Goal: Task Accomplishment & Management: Complete application form

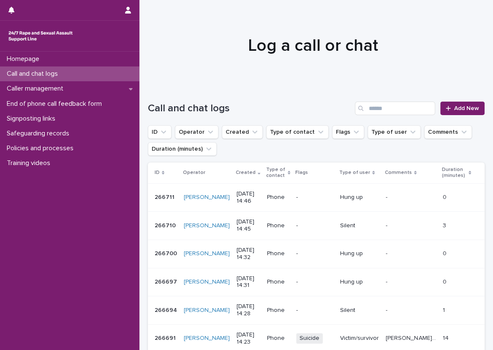
click at [155, 98] on div "Call and chat logs Add New" at bounding box center [316, 105] width 337 height 41
click at [155, 96] on div "Call and chat logs Add New" at bounding box center [316, 105] width 337 height 41
click at [182, 18] on div at bounding box center [314, 42] width 348 height 85
click at [129, 82] on div "Caller management" at bounding box center [70, 88] width 140 height 15
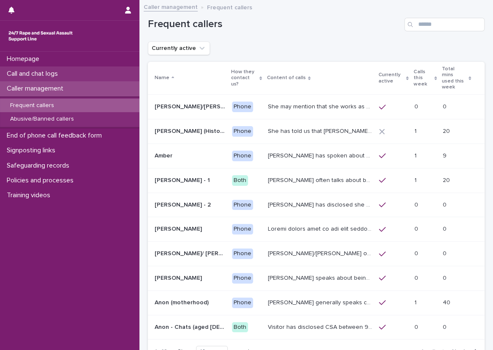
click at [131, 71] on div "Call and chat logs" at bounding box center [70, 73] width 140 height 15
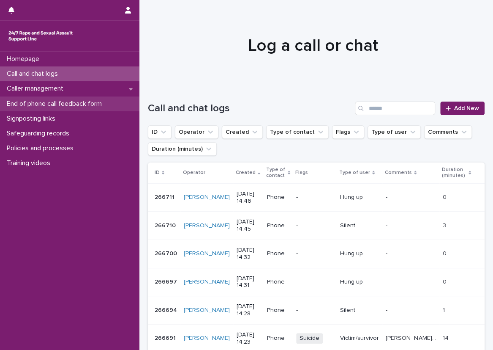
click at [128, 99] on div "End of phone call feedback form" at bounding box center [70, 103] width 140 height 15
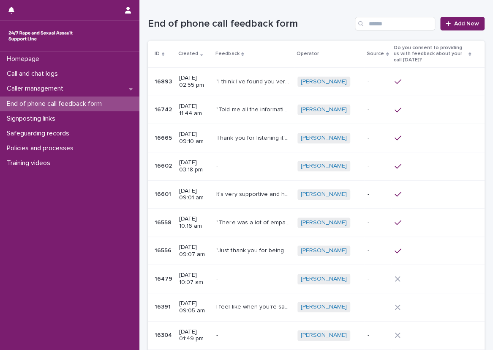
click at [141, 82] on div "Loading... Saving… Loading... Saving… End of phone call feedback form Add New I…" at bounding box center [317, 210] width 354 height 421
click at [312, 22] on h1 "End of phone call feedback form" at bounding box center [250, 24] width 204 height 12
click at [443, 19] on link "Add New" at bounding box center [463, 24] width 44 height 14
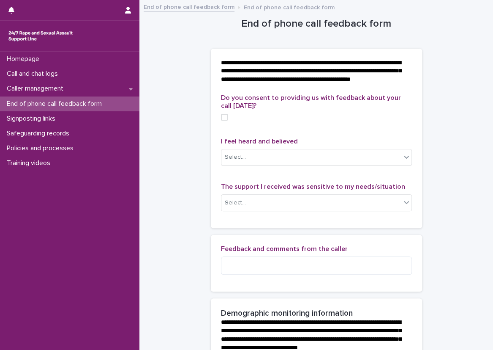
click at [128, 75] on div "Call and chat logs" at bounding box center [70, 73] width 140 height 15
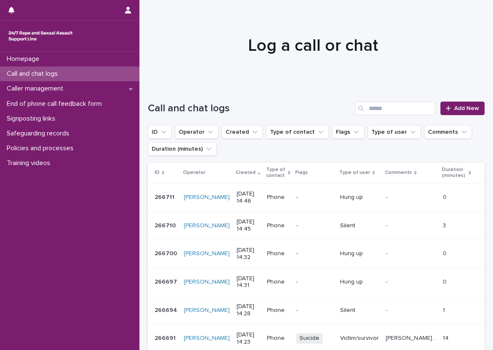
click at [143, 70] on div at bounding box center [314, 42] width 348 height 85
click at [261, 21] on div at bounding box center [314, 42] width 348 height 85
click at [255, 32] on div at bounding box center [314, 42] width 348 height 85
click at [155, 97] on div "Call and chat logs Add New" at bounding box center [316, 105] width 337 height 41
click at [110, 148] on div "Policies and processes" at bounding box center [70, 148] width 140 height 15
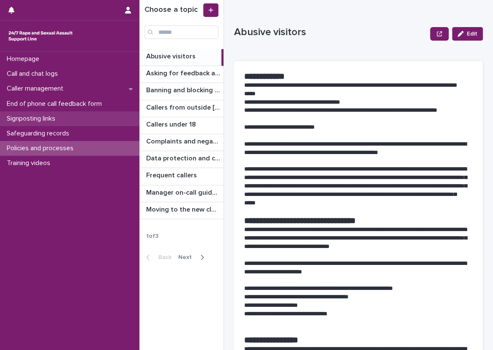
click at [99, 112] on div "Signposting links" at bounding box center [70, 118] width 140 height 15
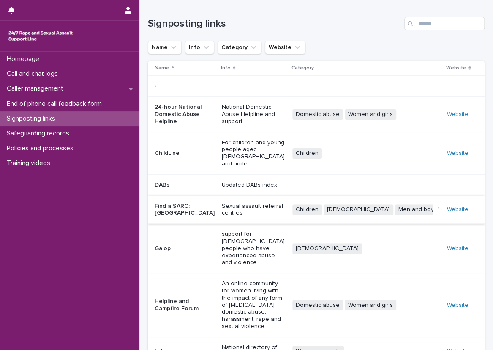
scroll to position [102, 0]
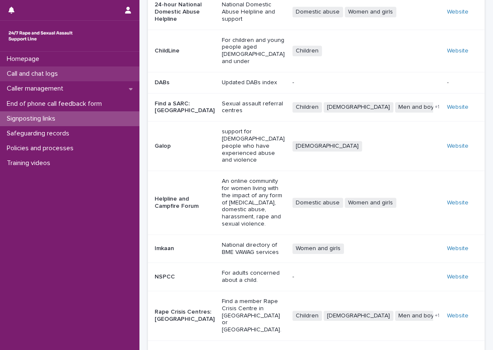
click at [101, 74] on div "Call and chat logs" at bounding box center [70, 73] width 140 height 15
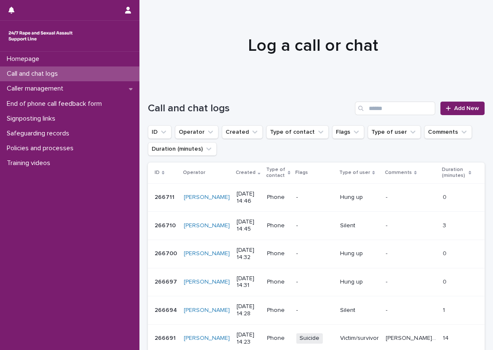
click at [155, 96] on div "Call and chat logs Add New" at bounding box center [316, 105] width 337 height 41
click at [441, 101] on link "Add New" at bounding box center [463, 108] width 44 height 14
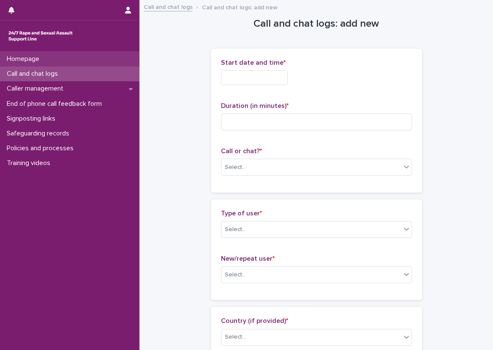
click at [120, 66] on div "Homepage" at bounding box center [70, 59] width 140 height 15
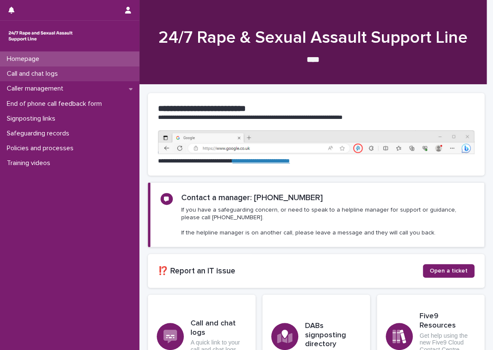
click at [119, 71] on div "Call and chat logs" at bounding box center [70, 73] width 140 height 15
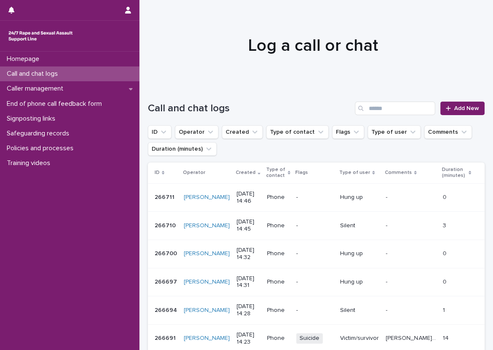
click at [156, 93] on div "Call and chat logs Add New" at bounding box center [316, 105] width 337 height 41
click at [455, 110] on span "Add New" at bounding box center [467, 108] width 25 height 6
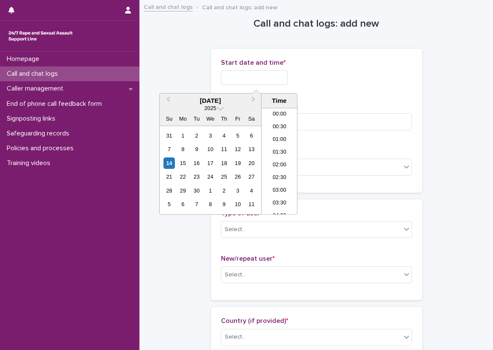
click at [284, 73] on input "text" at bounding box center [254, 77] width 67 height 15
click at [284, 147] on li "15:00" at bounding box center [280, 148] width 36 height 13
type input "**********"
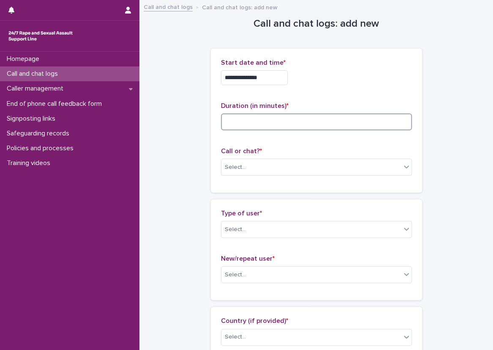
click at [318, 117] on input at bounding box center [316, 121] width 191 height 17
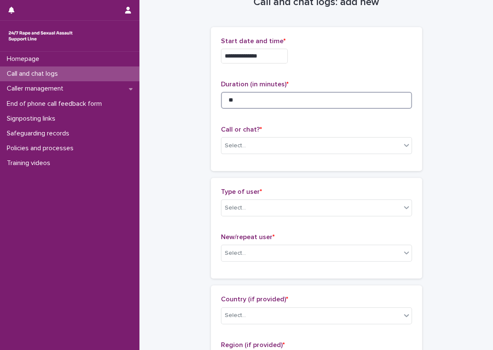
scroll to position [42, 0]
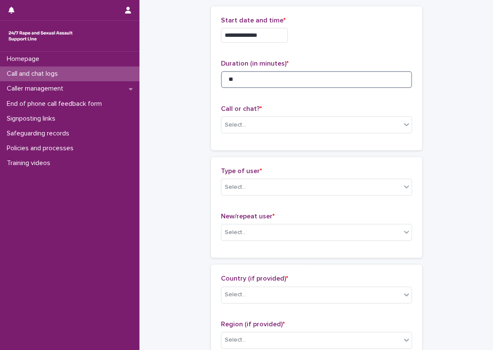
type input "**"
click at [307, 115] on div "Call or chat? * Select..." at bounding box center [316, 122] width 191 height 35
click at [299, 124] on div "Select..." at bounding box center [312, 125] width 180 height 14
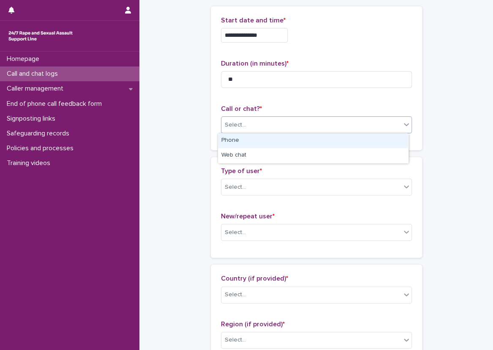
click at [288, 140] on div "Phone" at bounding box center [313, 140] width 190 height 15
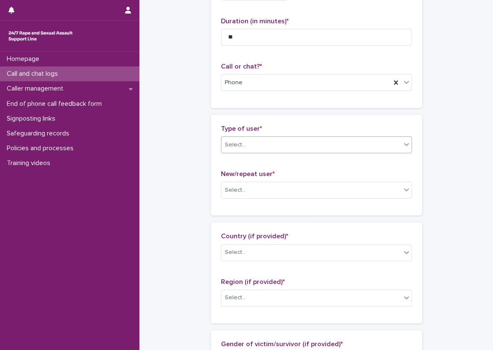
click at [250, 139] on div "Select..." at bounding box center [312, 145] width 180 height 14
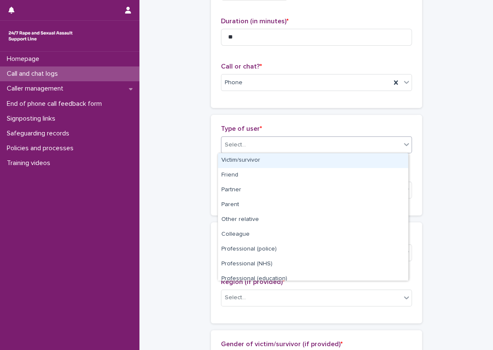
click at [251, 157] on div "Victim/survivor" at bounding box center [313, 160] width 190 height 15
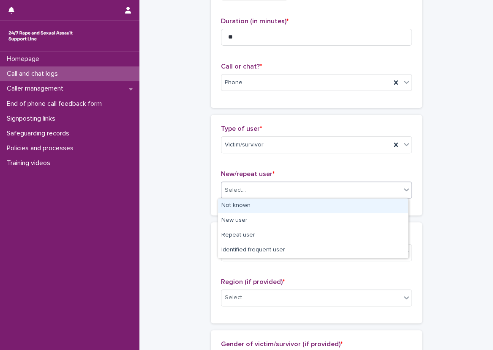
click at [241, 192] on div "Select..." at bounding box center [235, 190] width 21 height 9
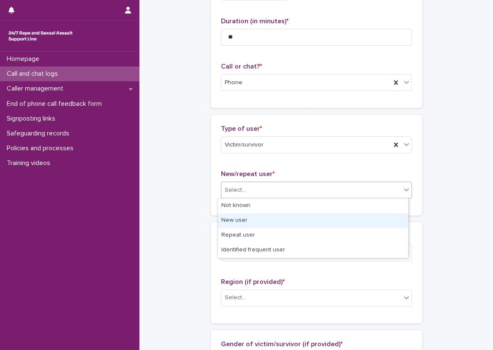
click at [258, 218] on div "New user" at bounding box center [313, 220] width 190 height 15
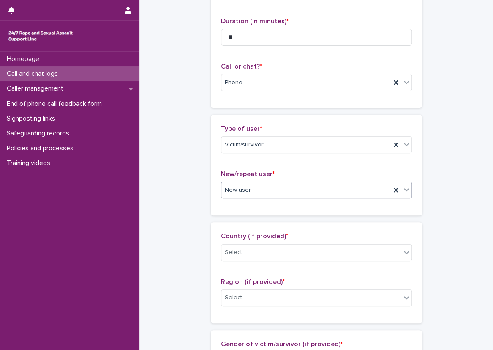
click at [211, 204] on div "Type of user * Victim/survivor New/repeat user * option New user, selected. 0 r…" at bounding box center [316, 165] width 211 height 101
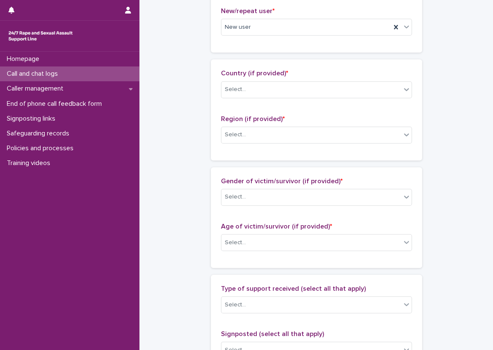
scroll to position [254, 0]
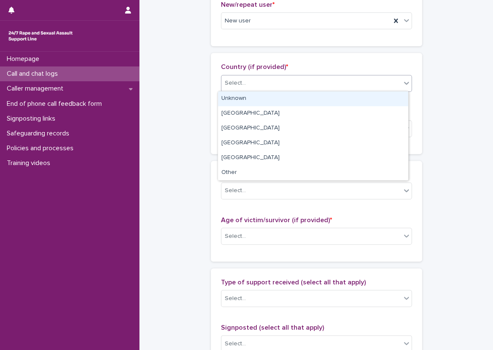
click at [279, 77] on div "Select..." at bounding box center [312, 83] width 180 height 14
click at [274, 97] on div "Unknown" at bounding box center [313, 98] width 190 height 15
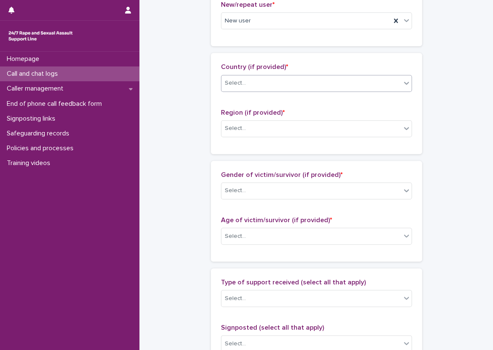
click at [270, 136] on div "Region (if provided) * Select..." at bounding box center [316, 126] width 191 height 35
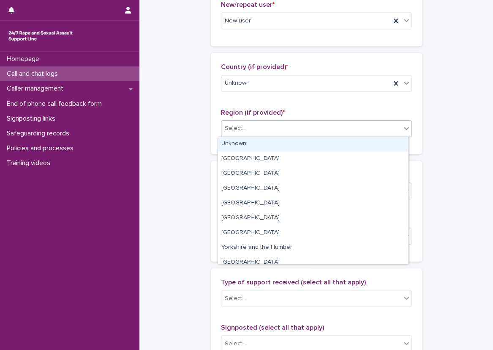
click at [270, 136] on body "**********" at bounding box center [246, 175] width 493 height 350
click at [264, 144] on div "Unknown" at bounding box center [313, 144] width 190 height 15
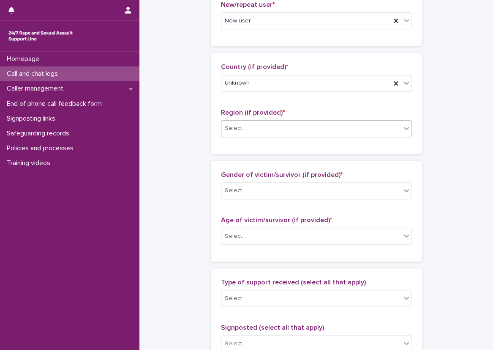
click at [178, 158] on div "**********" at bounding box center [316, 204] width 337 height 915
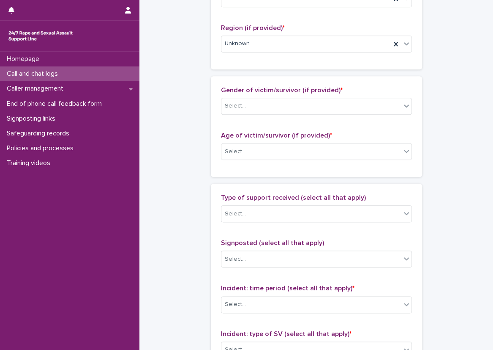
click at [279, 116] on div "Gender of victim/survivor (if provided) * Select..." at bounding box center [316, 103] width 191 height 35
click at [279, 109] on div "Select..." at bounding box center [312, 106] width 180 height 14
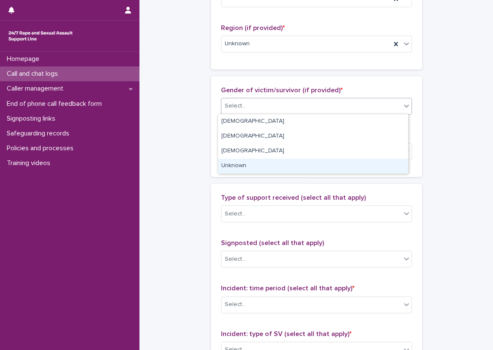
click at [278, 159] on div "Unknown" at bounding box center [313, 166] width 190 height 15
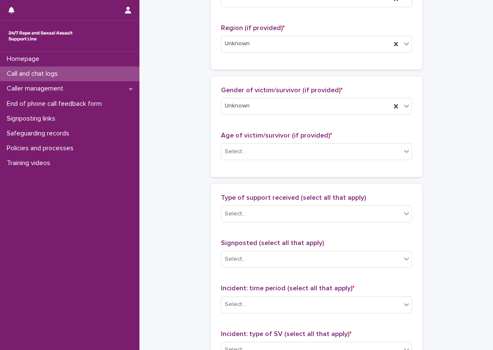
click at [278, 140] on div "Age of victim/survivor (if provided) * Select..." at bounding box center [316, 149] width 191 height 35
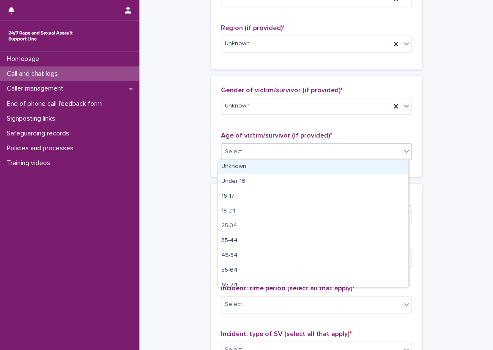
click at [274, 150] on div "Select..." at bounding box center [312, 152] width 180 height 14
click at [268, 158] on div "Select..." at bounding box center [316, 151] width 191 height 17
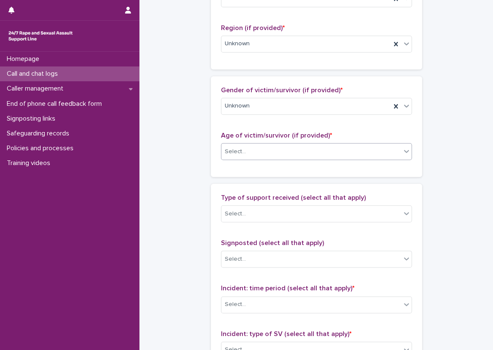
click at [263, 154] on div "Select..." at bounding box center [312, 152] width 180 height 14
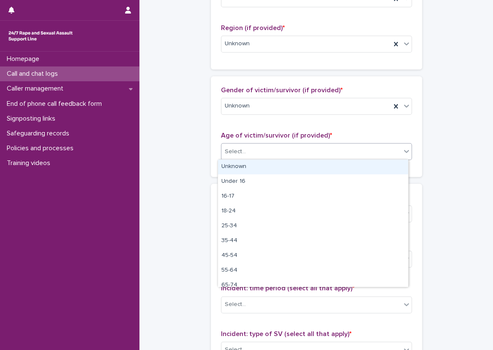
click at [262, 158] on div "Select..." at bounding box center [316, 151] width 191 height 17
click at [222, 151] on div "Select..." at bounding box center [312, 152] width 180 height 14
click at [227, 164] on div "Unknown" at bounding box center [313, 166] width 190 height 15
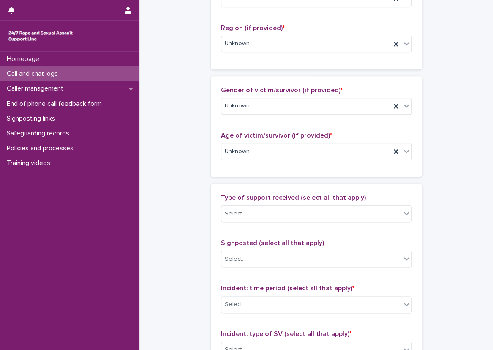
click at [212, 165] on div "Gender of victim/survivor (if provided) * Unknown Age of victim/survivor (if pr…" at bounding box center [316, 126] width 211 height 101
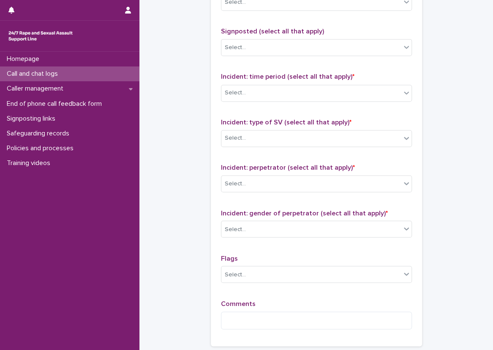
scroll to position [507, 0]
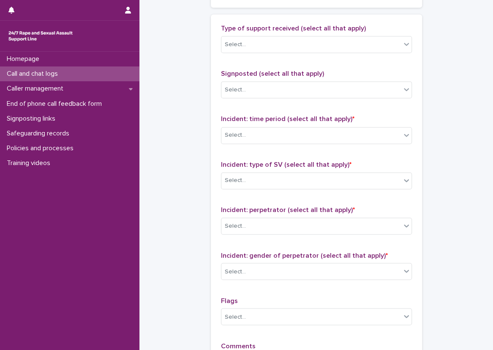
click at [254, 39] on div "Select..." at bounding box center [312, 45] width 180 height 14
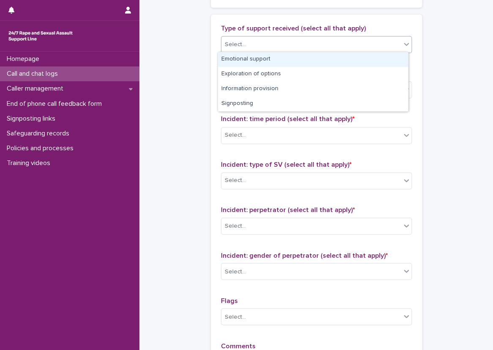
click at [282, 56] on div "Emotional support" at bounding box center [313, 59] width 190 height 15
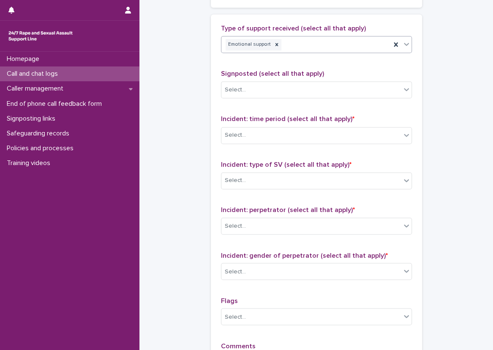
click at [211, 49] on div "Type of support received (select all that apply) option Emotional support, sele…" at bounding box center [316, 201] width 211 height 374
click at [212, 82] on div "Type of support received (select all that apply) Emotional support Signposted (…" at bounding box center [316, 201] width 211 height 374
click at [285, 63] on div "Type of support received (select all that apply) Emotional support Signposted (…" at bounding box center [316, 201] width 191 height 353
copy div "Signposted (select all"
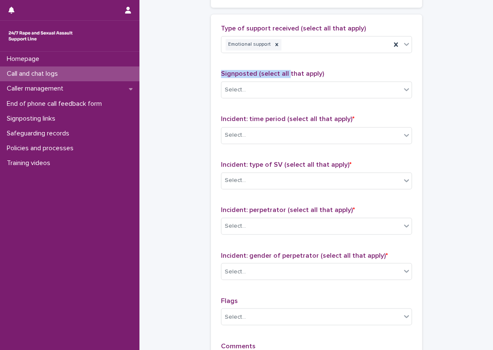
click at [290, 61] on div "Type of support received (select all that apply) Emotional support Signposted (…" at bounding box center [316, 201] width 191 height 353
click at [294, 45] on div "Emotional support" at bounding box center [307, 44] width 170 height 15
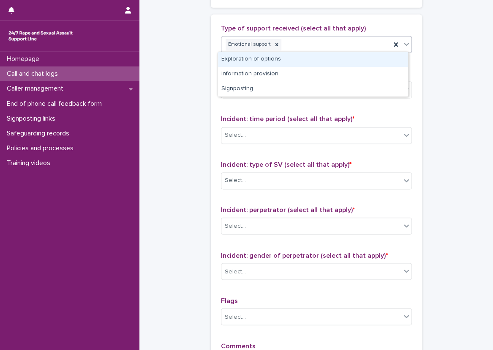
click at [294, 57] on div "Exploration of options" at bounding box center [313, 59] width 190 height 15
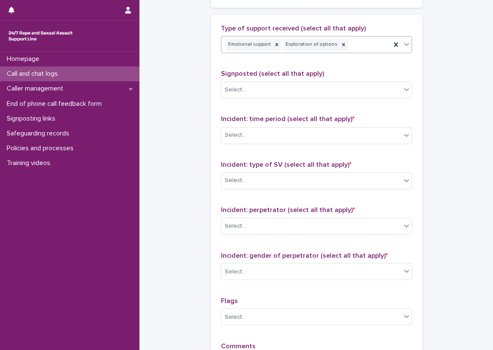
click at [341, 45] on icon at bounding box center [344, 44] width 6 height 6
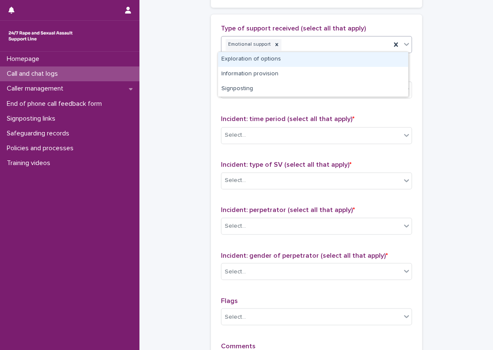
click at [354, 40] on div "Emotional support" at bounding box center [307, 44] width 170 height 15
click at [354, 58] on div "Exploration of options" at bounding box center [313, 59] width 190 height 15
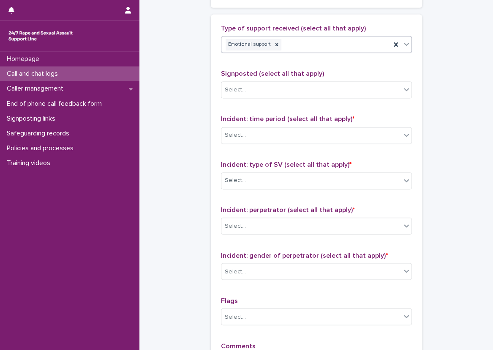
click at [366, 51] on div "Emotional support" at bounding box center [316, 44] width 191 height 17
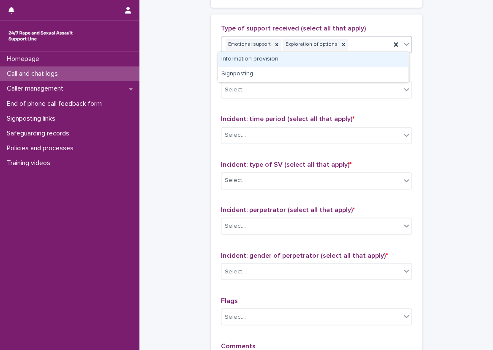
click at [367, 58] on div "Information provision" at bounding box center [313, 59] width 190 height 15
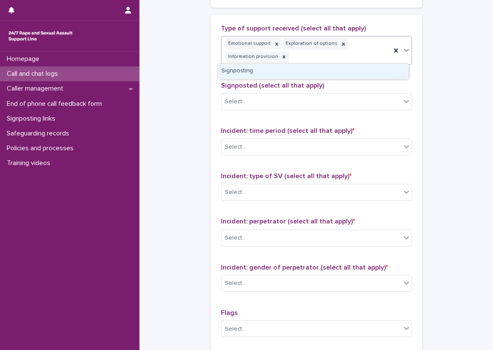
click at [367, 47] on div "Emotional support Exploration of options Information provision" at bounding box center [307, 50] width 170 height 28
click at [365, 68] on div "Signposting" at bounding box center [313, 71] width 190 height 15
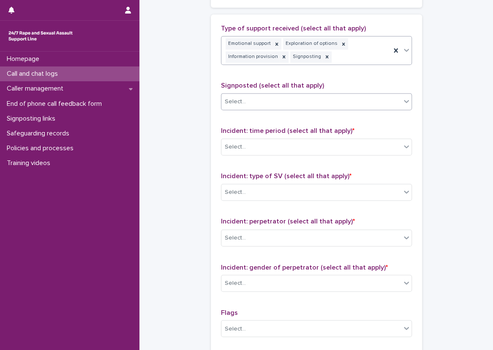
click at [342, 100] on div "Select..." at bounding box center [312, 102] width 180 height 14
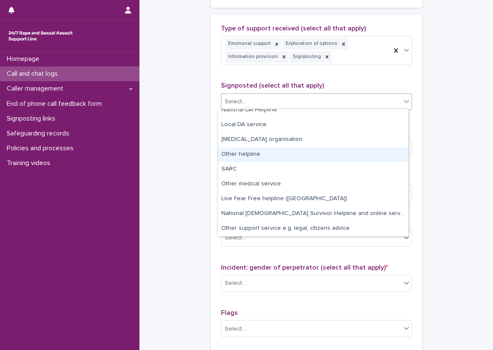
scroll to position [0, 0]
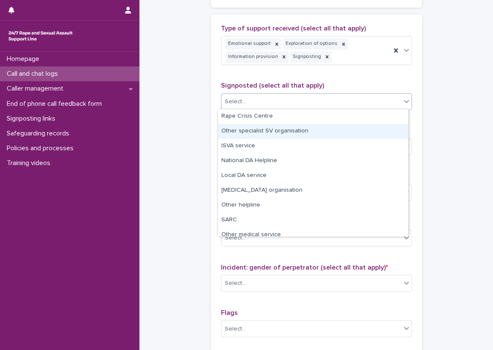
click at [328, 132] on div "Other specialist SV organisation" at bounding box center [313, 131] width 190 height 15
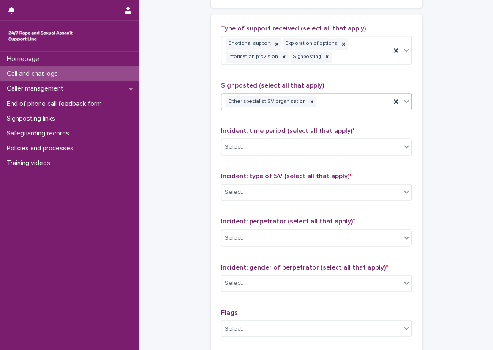
click at [335, 103] on div "Other specialist SV organisation" at bounding box center [307, 101] width 170 height 15
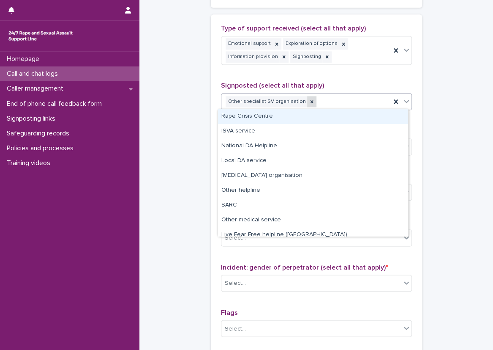
click at [310, 101] on icon at bounding box center [311, 101] width 3 height 3
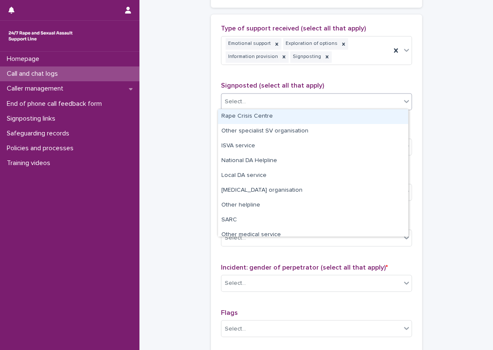
click at [324, 99] on div "Select..." at bounding box center [312, 102] width 180 height 14
click at [319, 99] on div "Select..." at bounding box center [312, 102] width 180 height 14
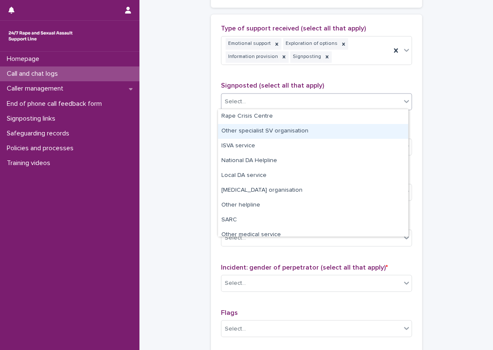
scroll to position [51, 0]
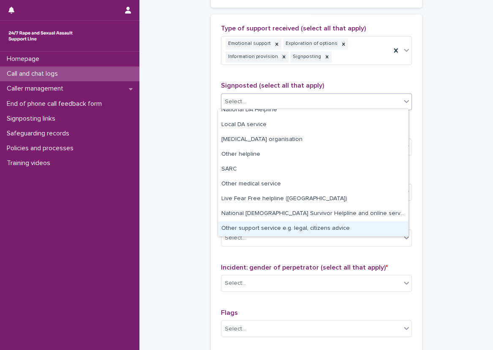
click at [333, 227] on div "Other support service e.g. legal, citizens advice" at bounding box center [313, 228] width 190 height 15
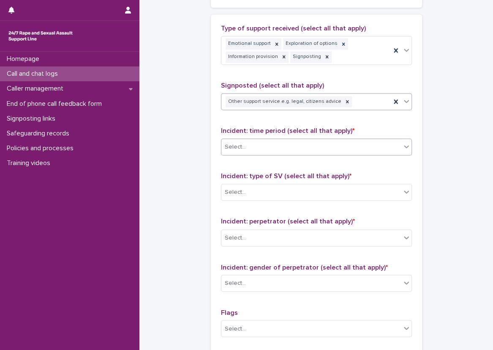
click at [279, 138] on div "Select..." at bounding box center [316, 146] width 191 height 17
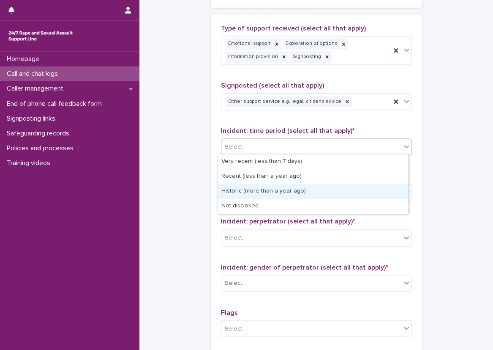
click at [284, 184] on div "Historic (more than a year ago)" at bounding box center [313, 191] width 190 height 15
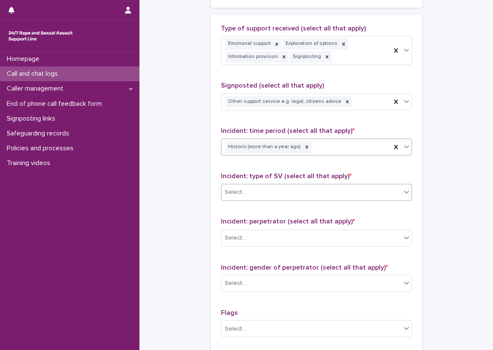
click at [289, 185] on div "Select..." at bounding box center [312, 192] width 180 height 14
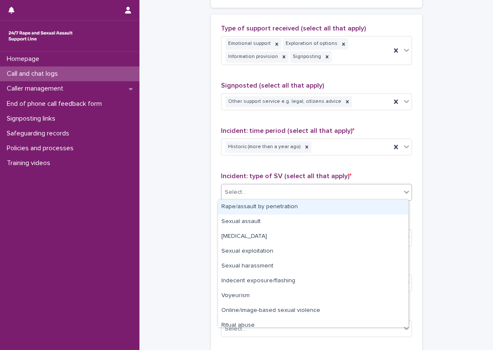
click at [285, 207] on div "Rape/assault by penetration" at bounding box center [313, 207] width 190 height 15
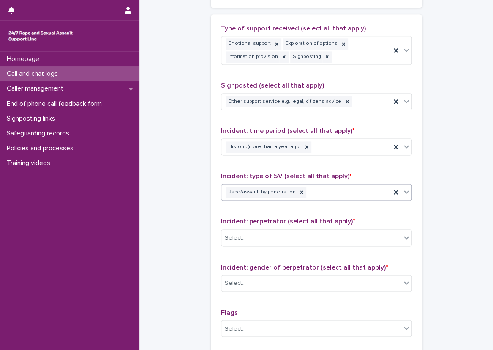
click at [281, 214] on div "Type of support received (select all that apply) Emotional support Exploration …" at bounding box center [316, 207] width 191 height 365
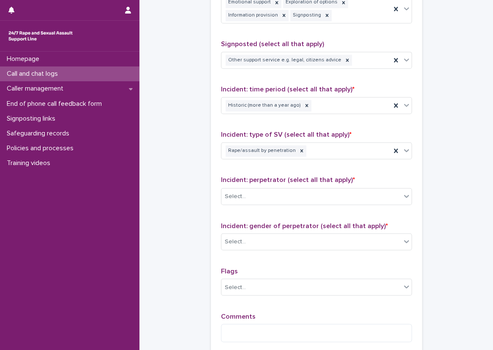
scroll to position [592, 0]
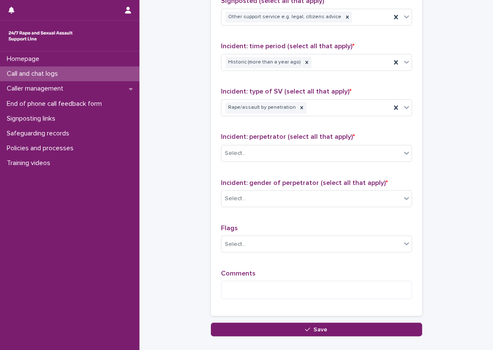
click at [269, 162] on div "Incident: perpetrator (select all that apply) * Select..." at bounding box center [316, 150] width 191 height 35
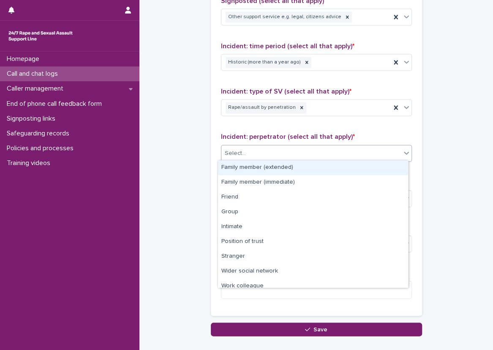
drag, startPoint x: 269, startPoint y: 162, endPoint x: 266, endPoint y: 153, distance: 9.7
click at [266, 153] on div "Select..." at bounding box center [312, 153] width 180 height 14
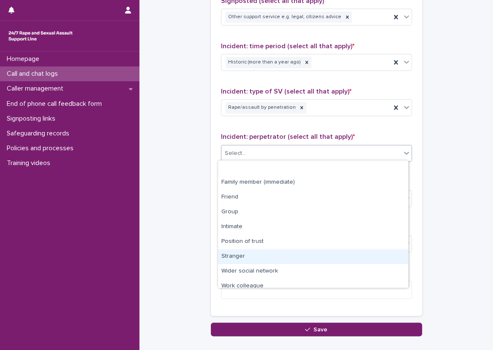
scroll to position [36, 0]
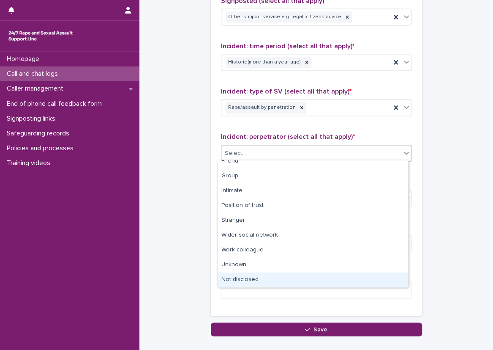
click at [260, 276] on div "Not disclosed" at bounding box center [313, 279] width 190 height 15
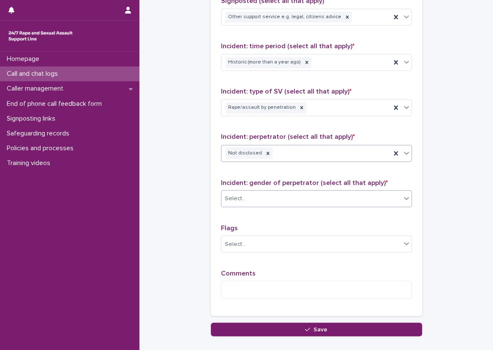
click at [259, 194] on div "Select..." at bounding box center [312, 198] width 180 height 14
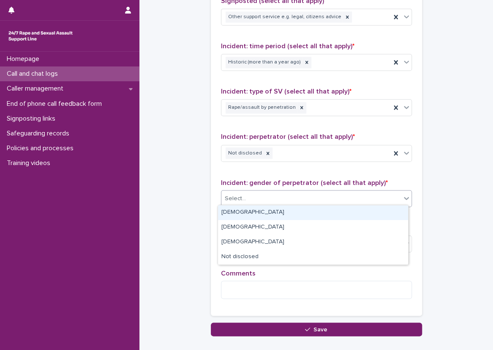
click at [260, 209] on div "Male" at bounding box center [313, 212] width 190 height 15
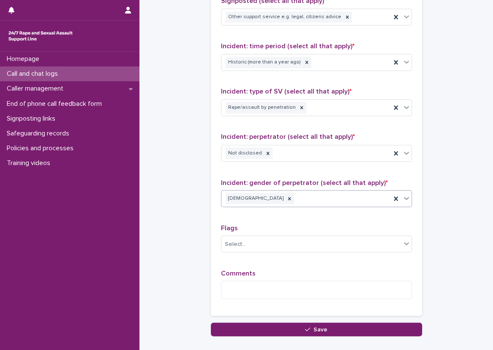
click at [259, 219] on div "Type of support received (select all that apply) Emotional support Exploration …" at bounding box center [316, 122] width 191 height 365
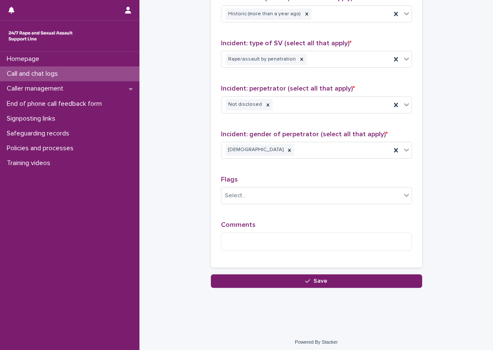
scroll to position [642, 0]
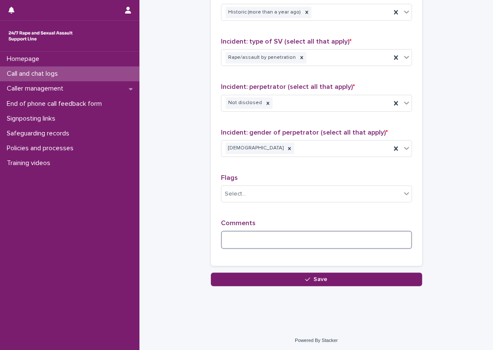
click at [281, 233] on textarea at bounding box center [316, 239] width 191 height 18
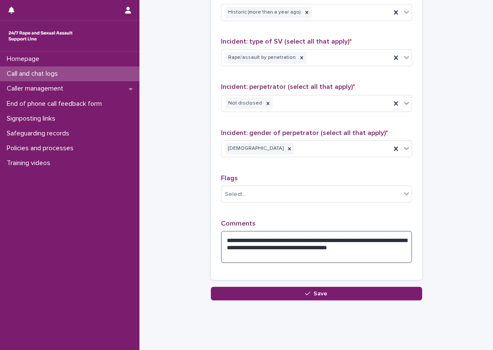
click at [278, 249] on textarea "**********" at bounding box center [316, 246] width 191 height 32
click at [369, 253] on textarea "**********" at bounding box center [316, 246] width 191 height 32
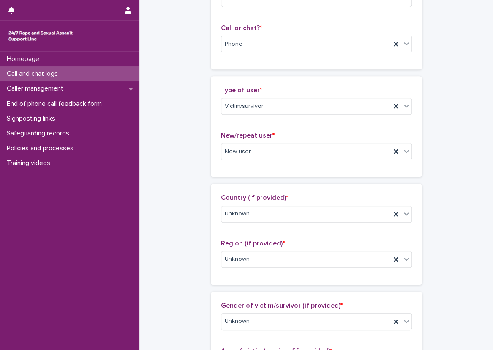
scroll to position [8, 0]
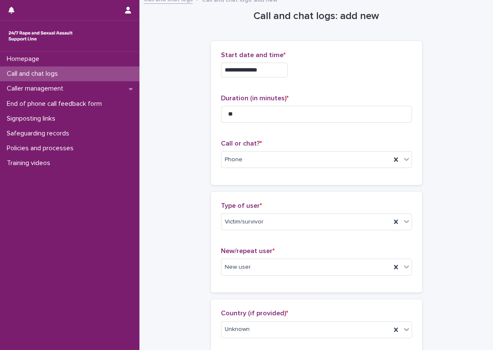
type textarea "**********"
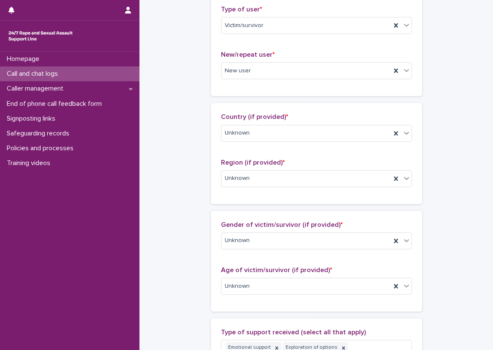
scroll to position [219, 0]
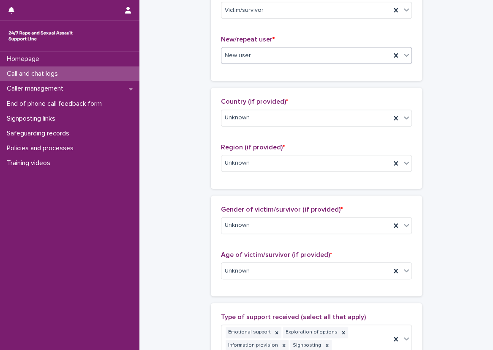
click at [242, 60] on div "New user" at bounding box center [307, 56] width 170 height 14
click at [166, 77] on div "**********" at bounding box center [316, 256] width 337 height 948
click at [196, 77] on div "**********" at bounding box center [316, 256] width 337 height 948
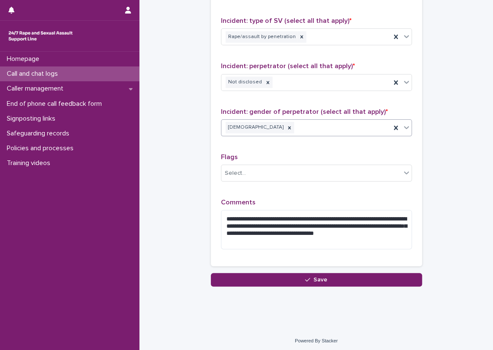
scroll to position [663, 0]
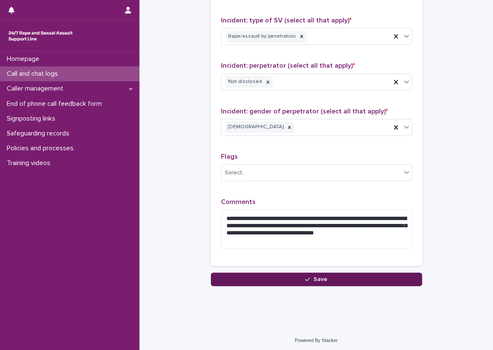
click at [300, 272] on button "Save" at bounding box center [316, 279] width 211 height 14
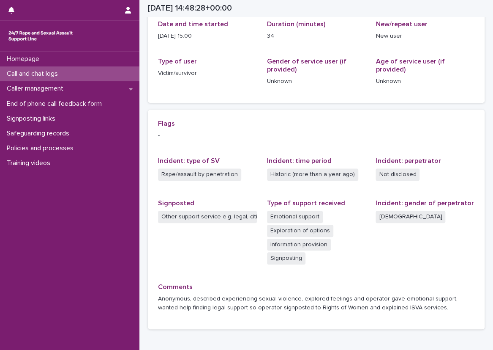
scroll to position [127, 0]
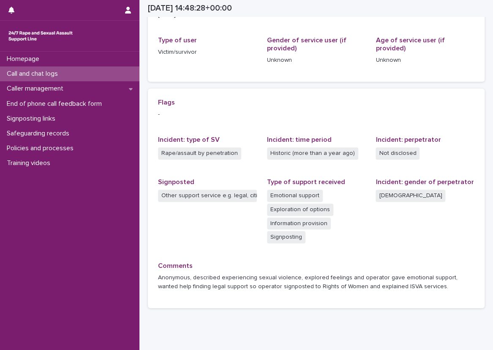
click at [239, 118] on p "-" at bounding box center [316, 114] width 317 height 9
click at [253, 134] on div "Flags - Incident: type of SV Rape/assault by penetration Incident: time period …" at bounding box center [316, 198] width 317 height 199
click at [200, 293] on div "Comments Anonymous, described experiencing sexual violence, explored feelings a…" at bounding box center [316, 280] width 317 height 36
click at [119, 70] on div "Call and chat logs" at bounding box center [70, 73] width 140 height 15
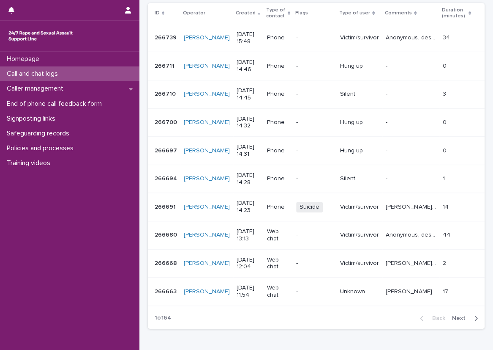
scroll to position [169, 0]
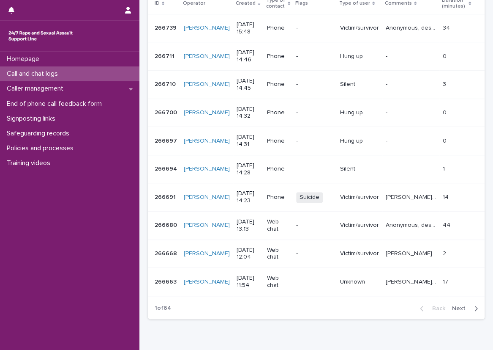
click at [462, 304] on button "Next" at bounding box center [467, 308] width 36 height 8
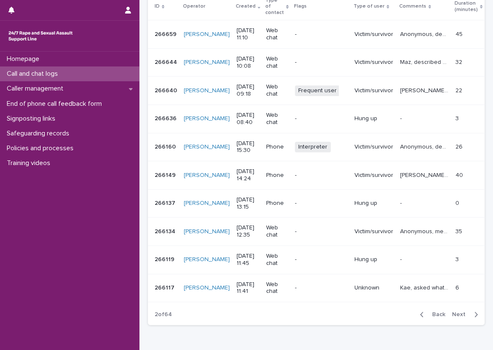
scroll to position [145, 0]
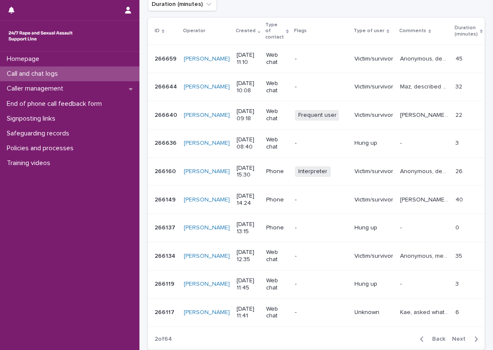
click at [433, 337] on div "Back Next" at bounding box center [449, 338] width 71 height 21
click at [431, 336] on div "Back Next" at bounding box center [449, 338] width 71 height 21
click at [433, 336] on span "Back" at bounding box center [436, 339] width 18 height 6
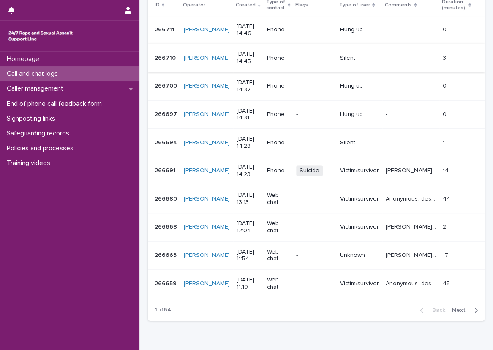
scroll to position [125, 0]
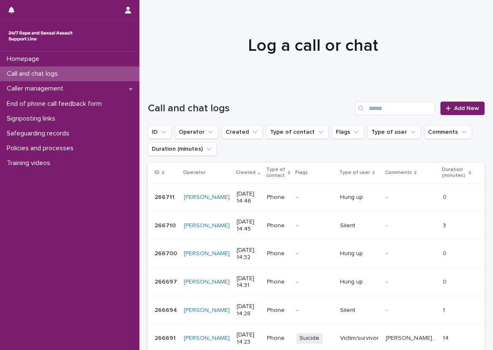
click at [107, 76] on div "Call and chat logs" at bounding box center [70, 73] width 140 height 15
click at [142, 80] on div at bounding box center [314, 42] width 348 height 85
click at [418, 337] on p "[PERSON_NAME], mentioned experiencing sexual violence, mentioned feelings and o…" at bounding box center [412, 337] width 52 height 9
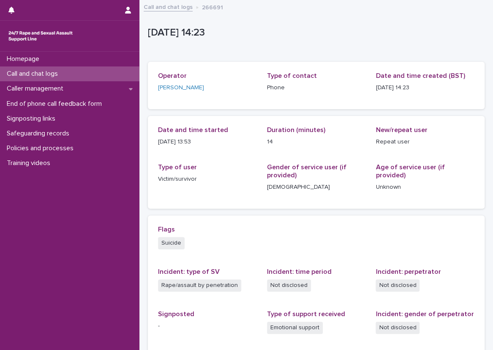
click at [111, 72] on div "Call and chat logs" at bounding box center [70, 73] width 140 height 15
